Goal: Find specific page/section: Find specific page/section

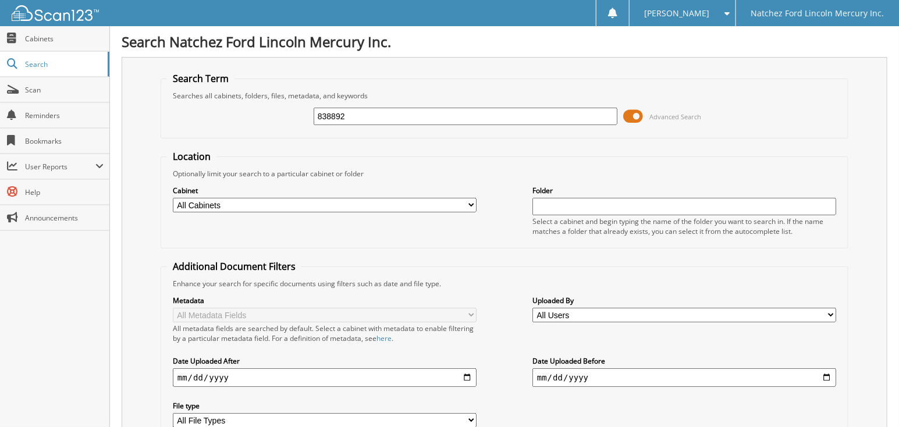
type input "838892"
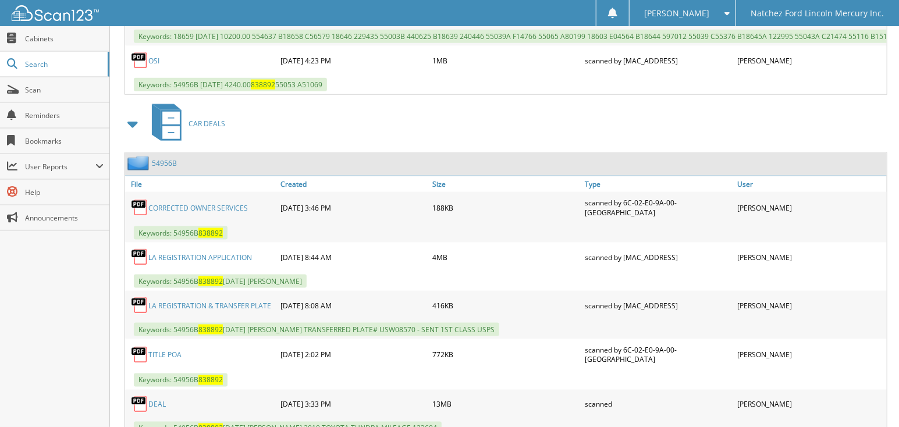
scroll to position [635, 0]
